Goal: Navigation & Orientation: Find specific page/section

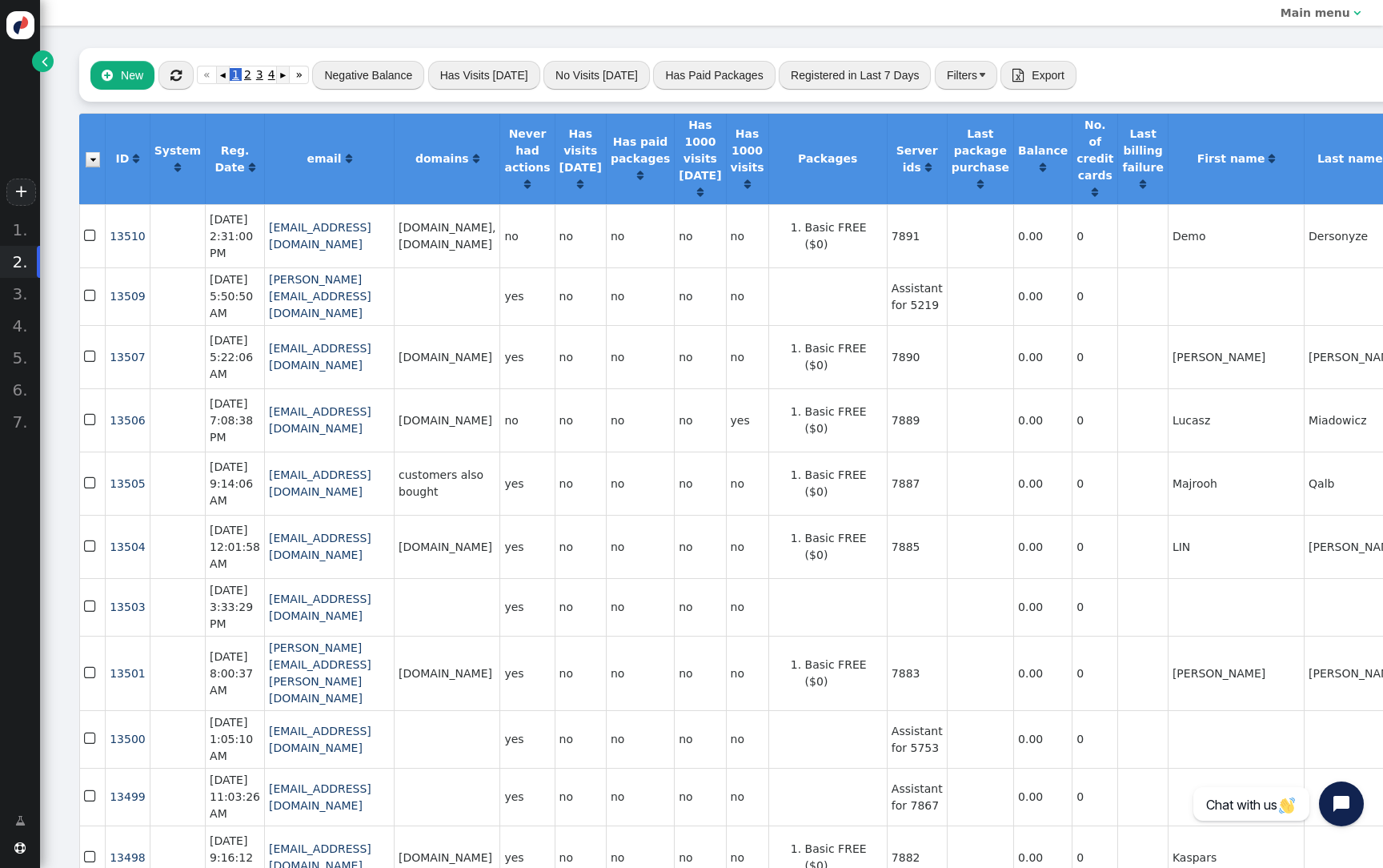
click at [49, 59] on link "" at bounding box center [43, 61] width 22 height 22
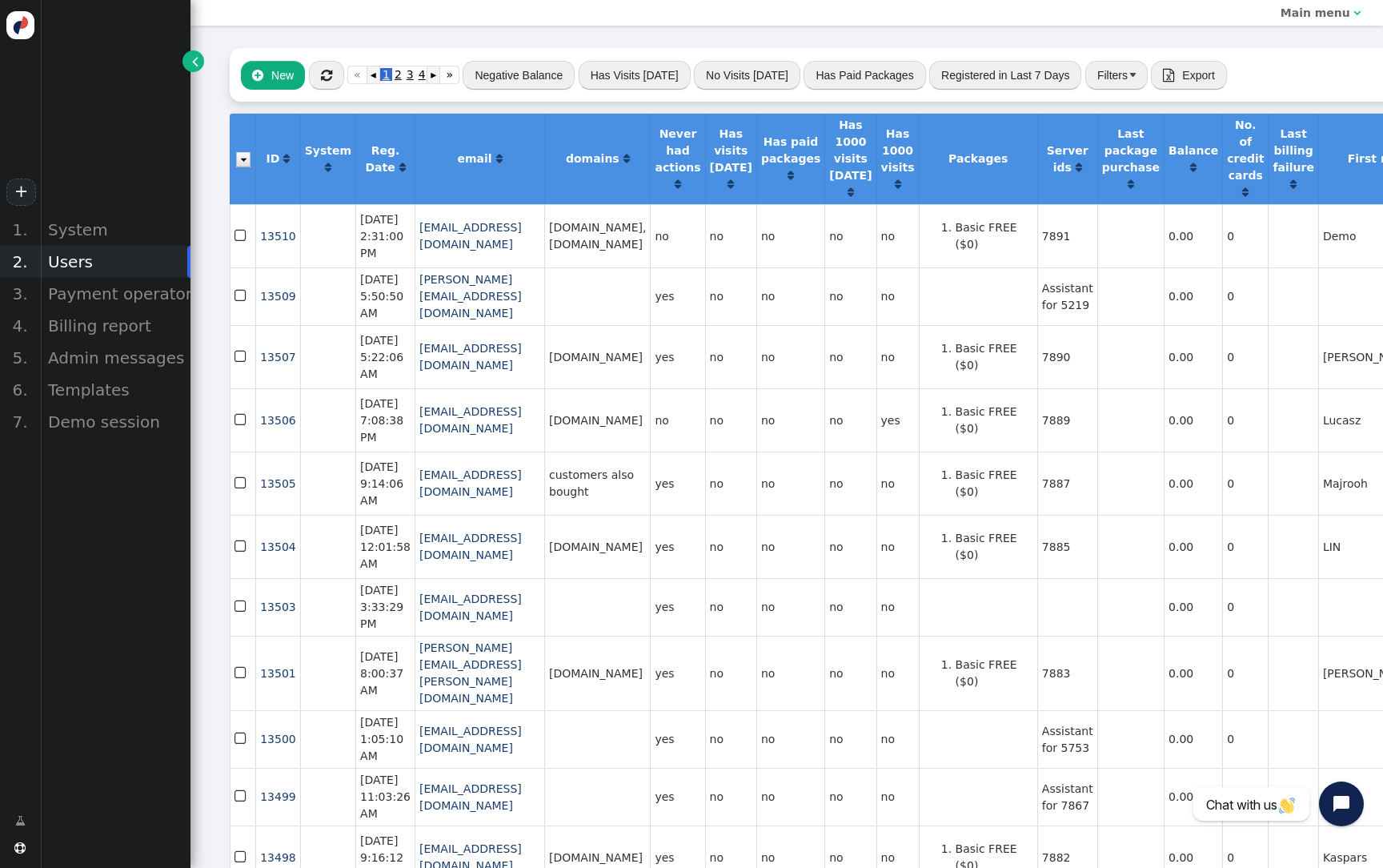
click at [1308, 13] on b "Main menu" at bounding box center [1316, 12] width 70 height 13
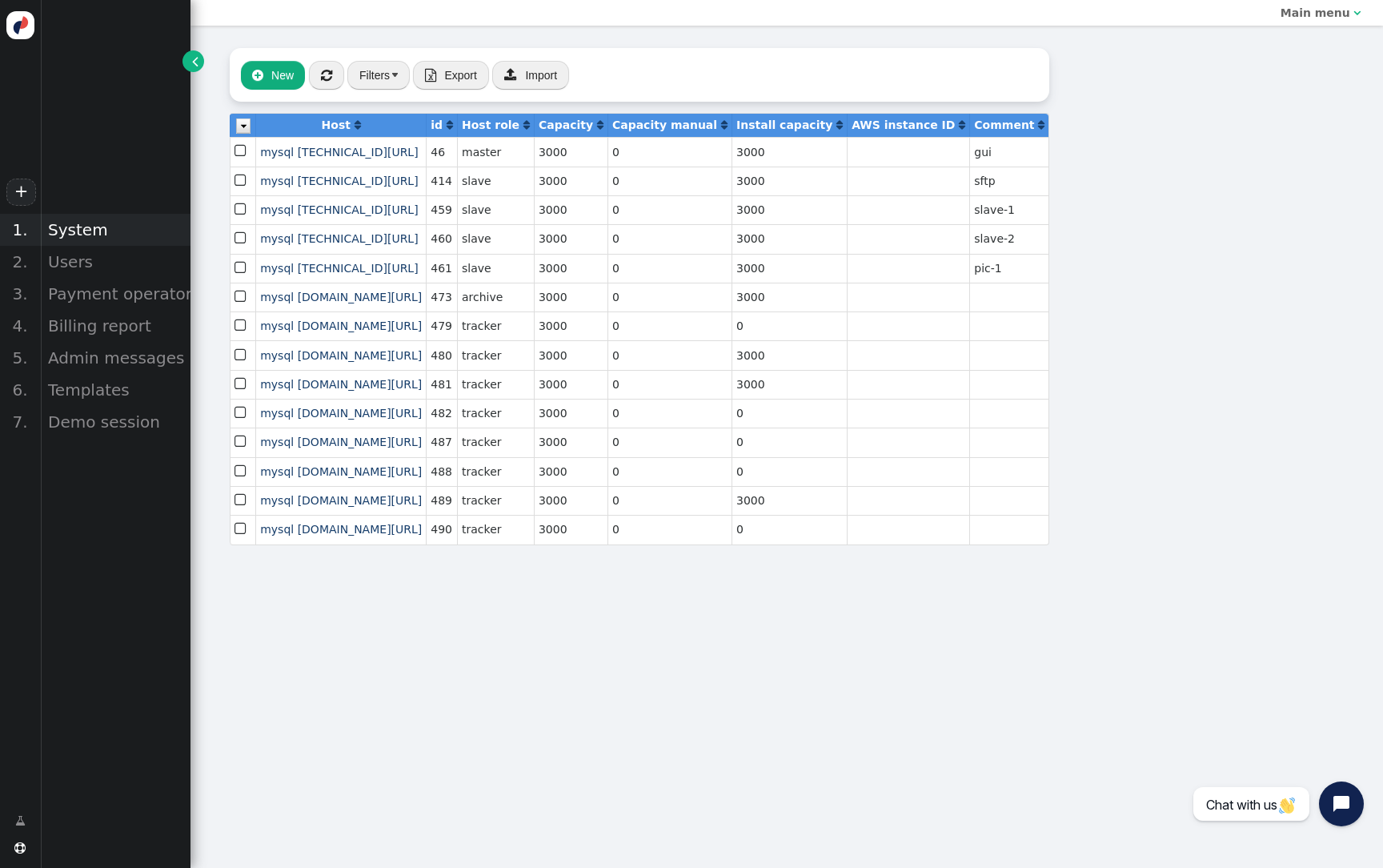
click at [99, 241] on div "System" at bounding box center [115, 229] width 150 height 32
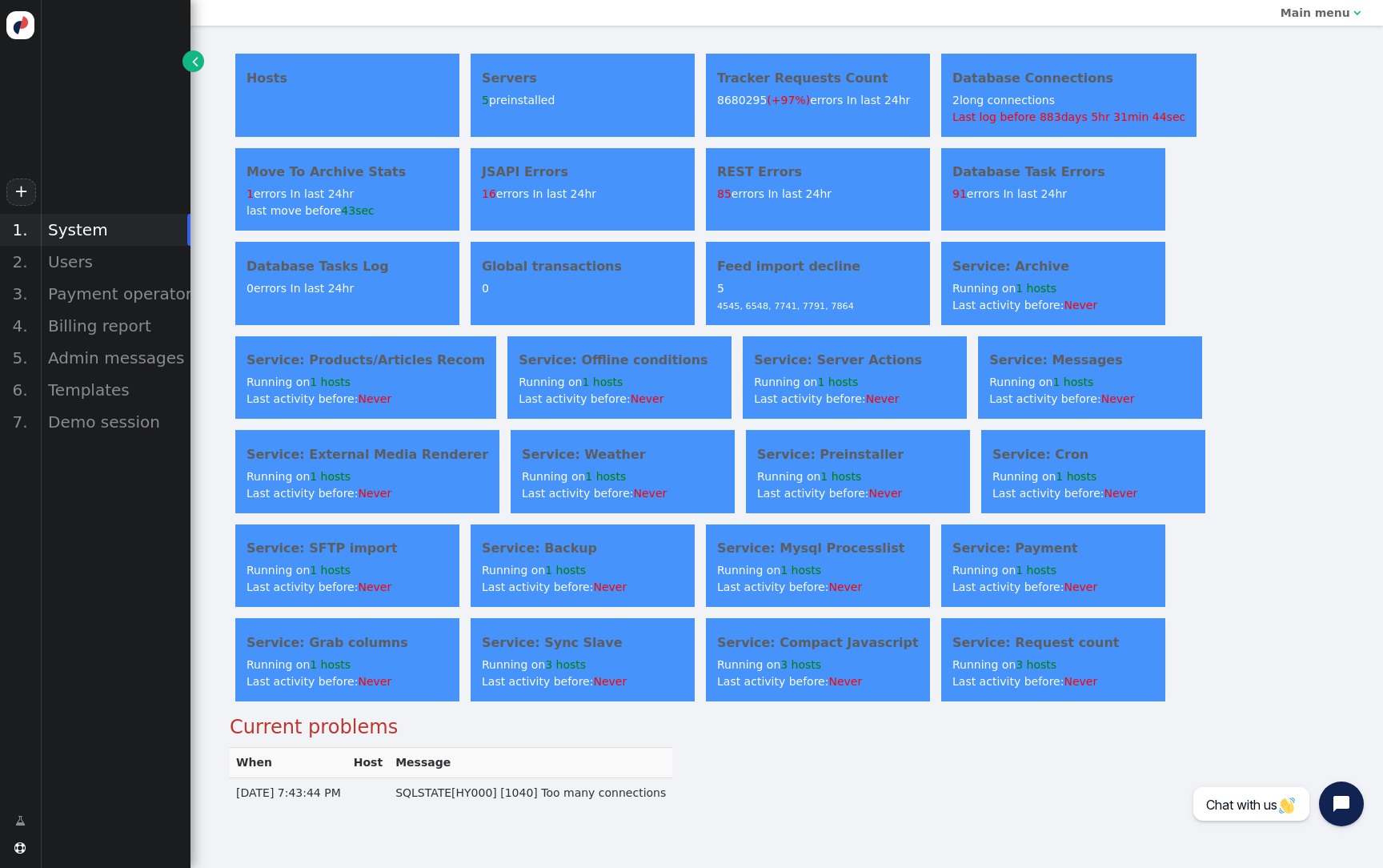
click at [1261, 261] on div "Hosts Servers 5 preinstalled Tracker Requests Count 8680295 (+97%) errors In la…" at bounding box center [787, 377] width 1115 height 658
click at [1254, 289] on div "Hosts Servers 5 preinstalled Tracker Requests Count 8680295 (+97%) errors In la…" at bounding box center [787, 377] width 1115 height 658
click at [1001, 252] on div "Service: Archive Running on 1 hosts Last activity before: Never" at bounding box center [1053, 283] width 224 height 82
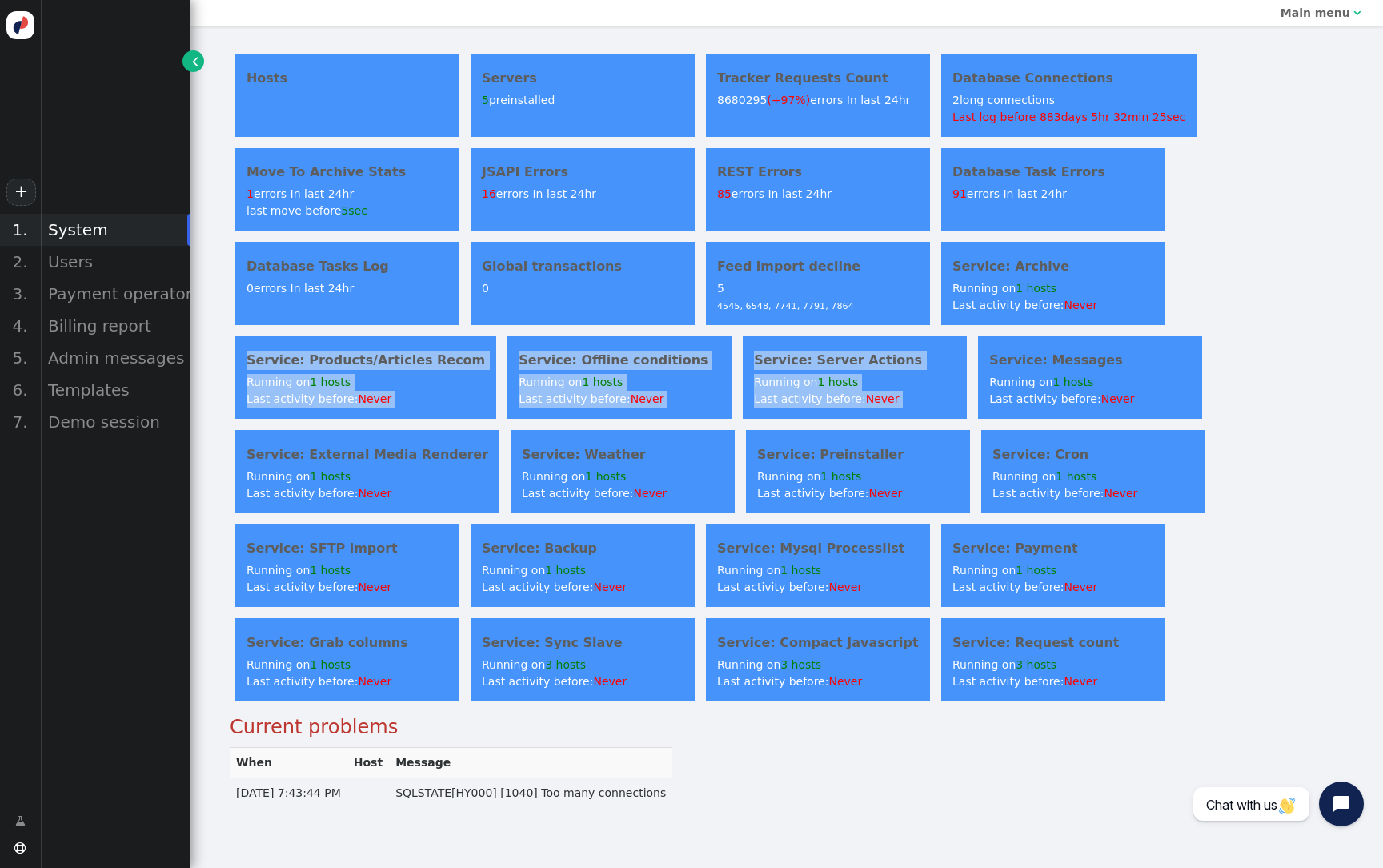
drag, startPoint x: 1187, startPoint y: 316, endPoint x: 1227, endPoint y: 317, distance: 40.0
click at [1230, 317] on div "Hosts Servers 5 preinstalled Tracker Requests Count 8680295 (+97%) errors In la…" at bounding box center [787, 377] width 1115 height 658
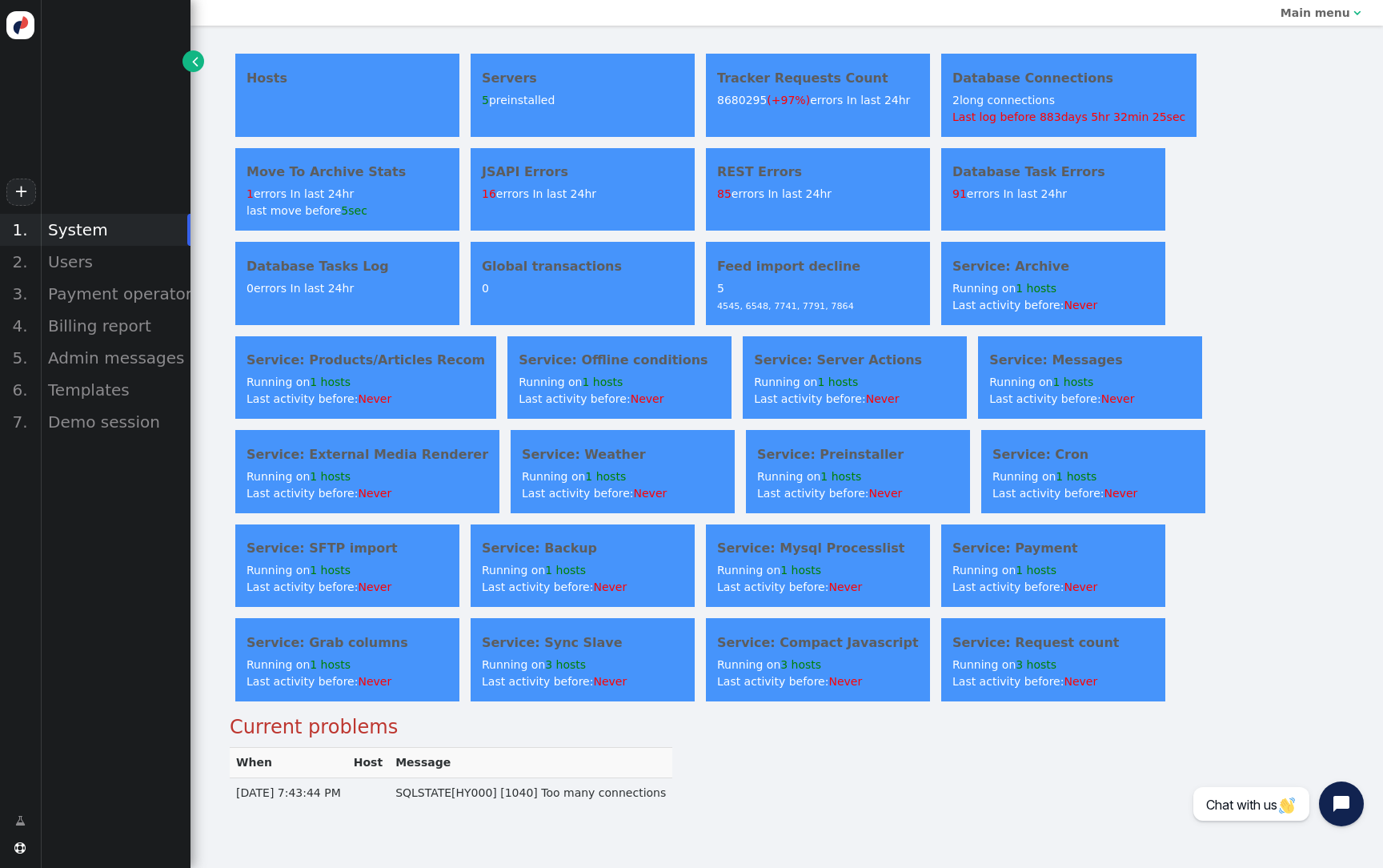
click at [1227, 317] on div "Hosts Servers 5 preinstalled Tracker Requests Count 8680295 (+97%) errors In la…" at bounding box center [787, 377] width 1115 height 658
drag, startPoint x: 1237, startPoint y: 338, endPoint x: 1280, endPoint y: 311, distance: 50.8
click at [1281, 311] on div "Hosts Servers 5 preinstalled Tracker Requests Count 8680295 (+97%) errors In la…" at bounding box center [787, 377] width 1115 height 658
click at [1280, 311] on div "Hosts Servers 5 preinstalled Tracker Requests Count 8680295 (+97%) errors In la…" at bounding box center [787, 377] width 1115 height 658
click at [881, 370] on div "Service: Server Actions Running on 1 hosts Last activity before: Never" at bounding box center [855, 378] width 224 height 82
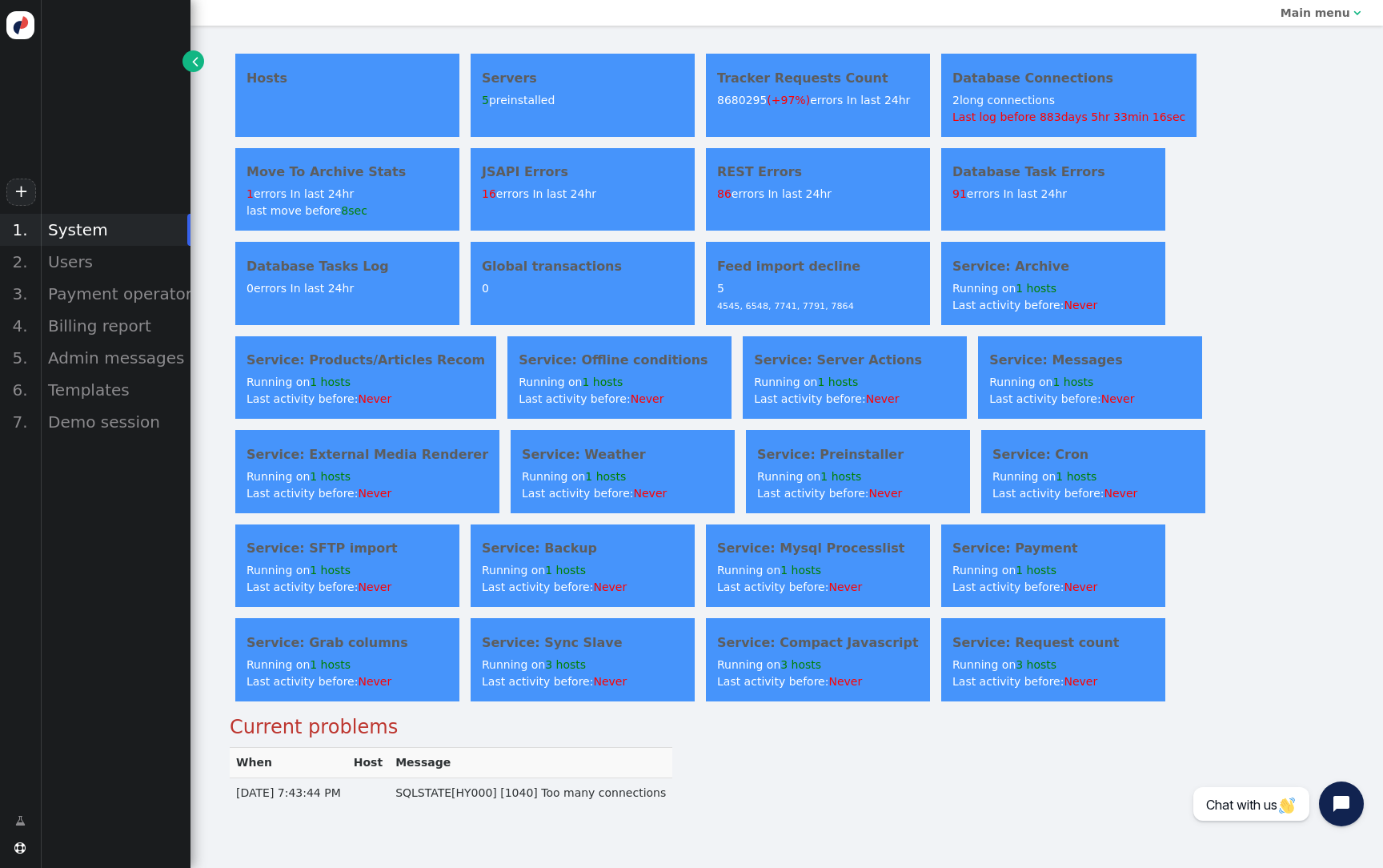
click at [374, 370] on div "Service: Products/Articles Recom Running on 1 hosts Last activity before: Never" at bounding box center [365, 378] width 261 height 82
click at [1228, 365] on div "Hosts Servers 5 preinstalled Tracker Requests Count 8680295 (+97%) errors In la…" at bounding box center [787, 377] width 1115 height 658
click at [86, 336] on div "Billing report" at bounding box center [115, 325] width 150 height 32
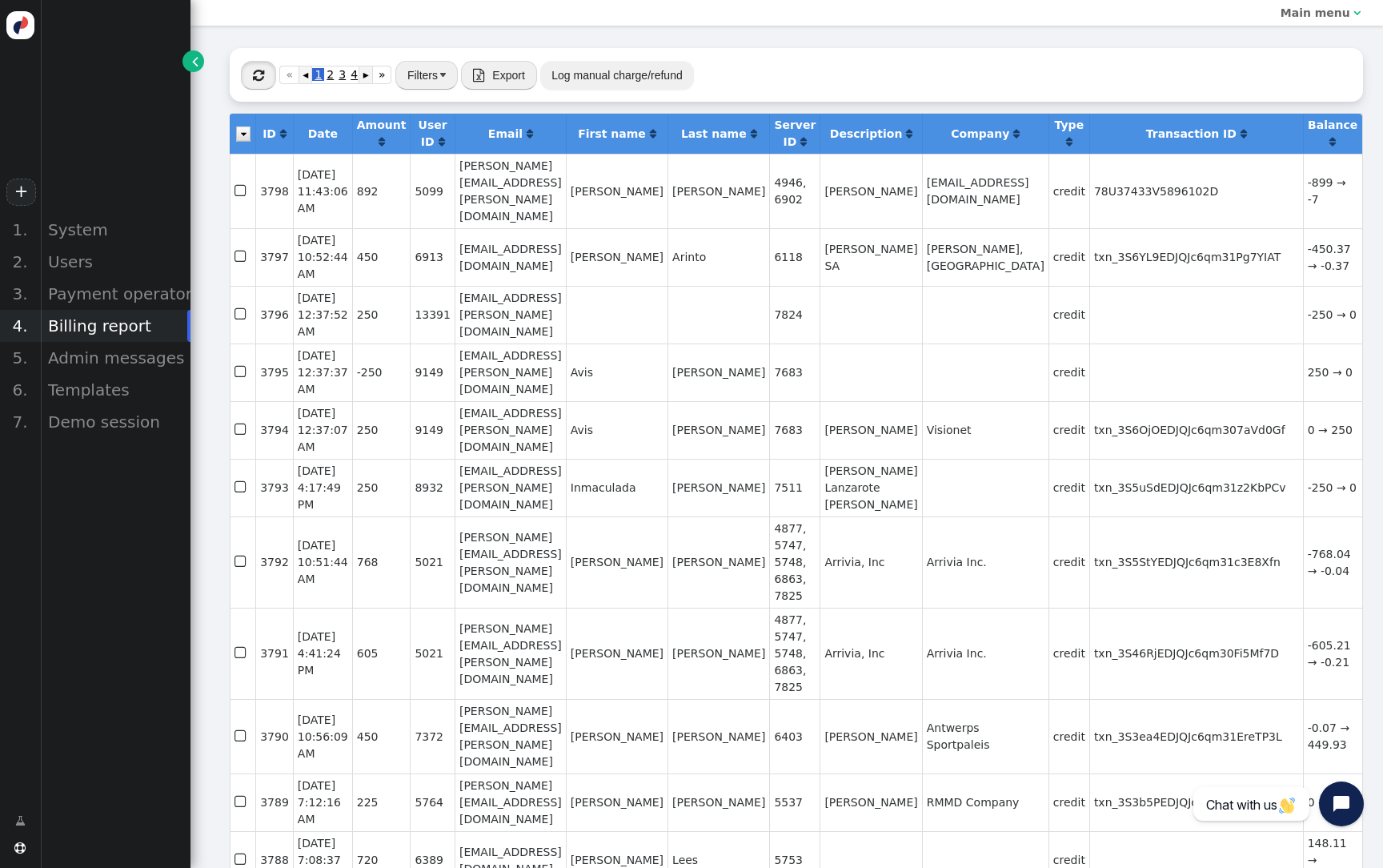
click at [254, 72] on span "" at bounding box center [258, 75] width 11 height 13
click at [96, 259] on div "Users" at bounding box center [115, 261] width 150 height 32
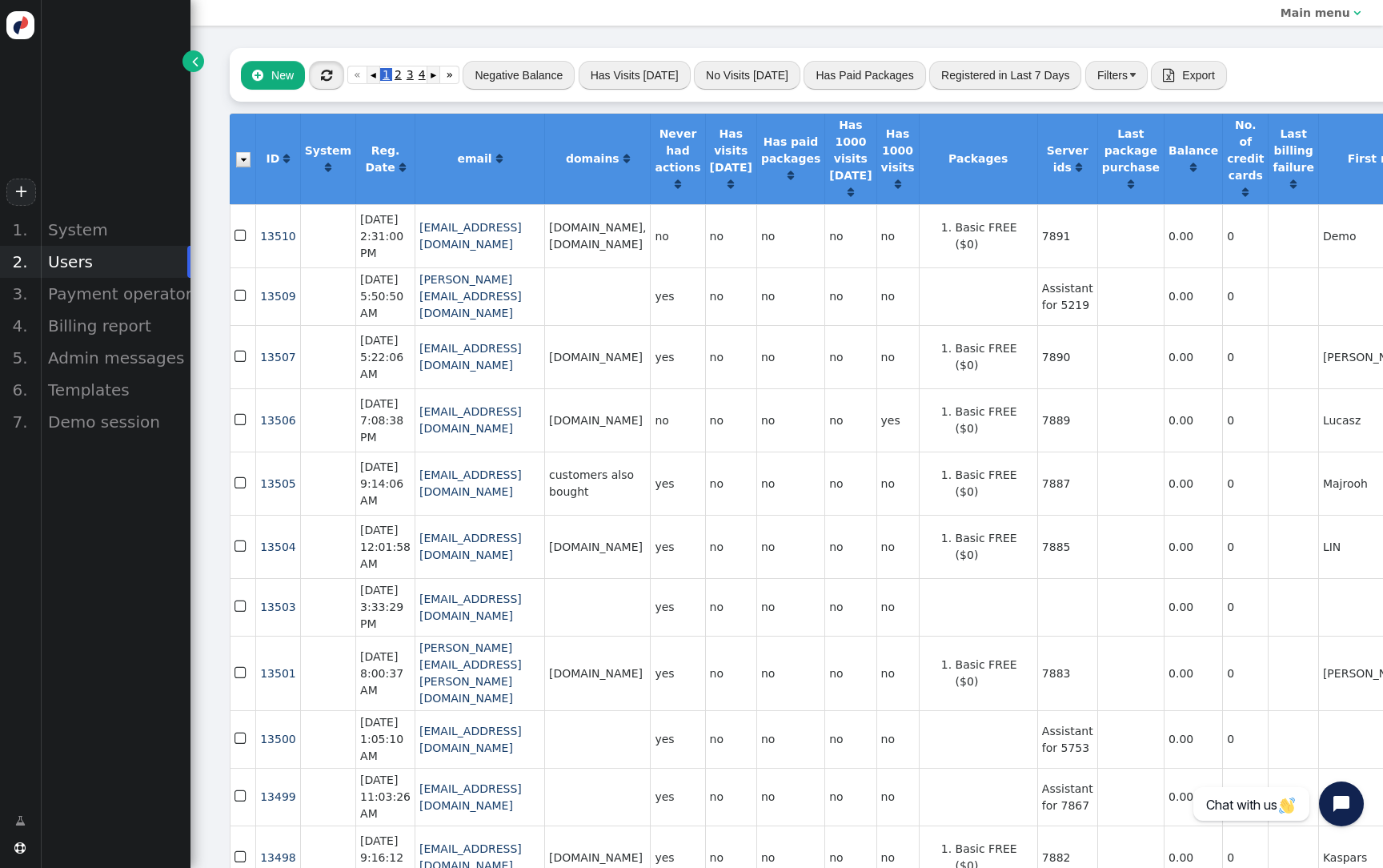
click at [331, 80] on span "" at bounding box center [326, 75] width 11 height 13
